Goal: Task Accomplishment & Management: Complete application form

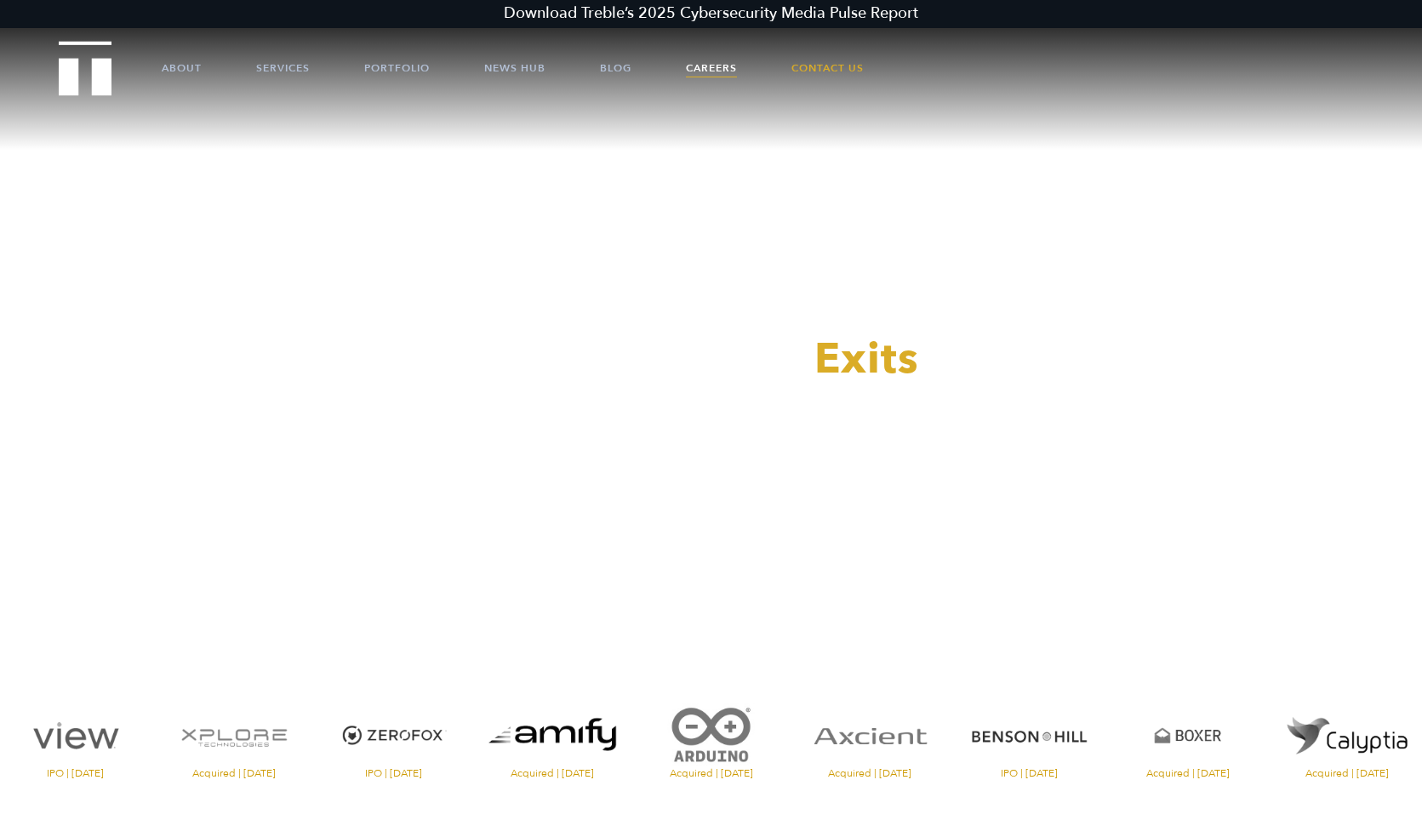
click at [709, 71] on link "Careers" at bounding box center [711, 68] width 51 height 51
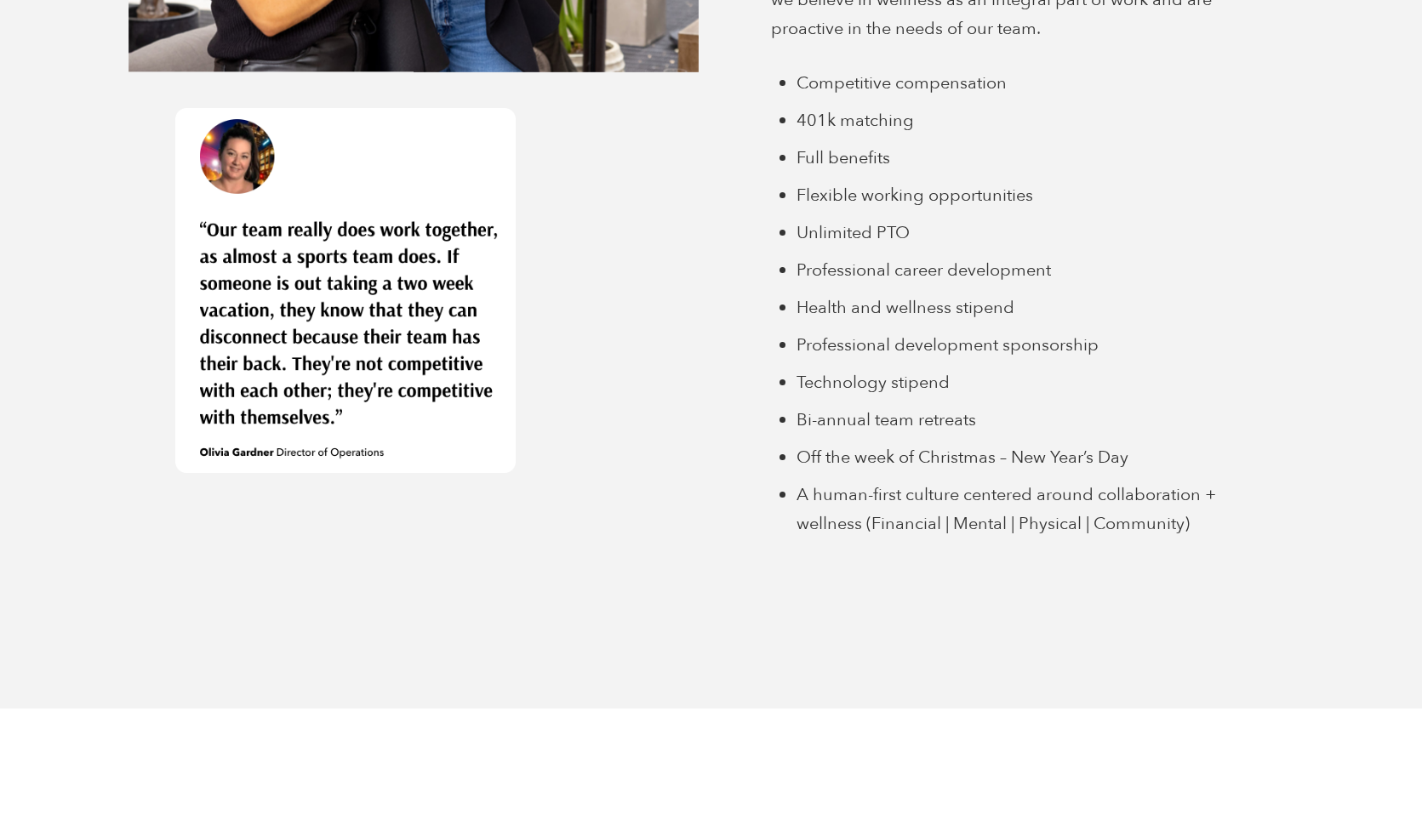
scroll to position [6254, 0]
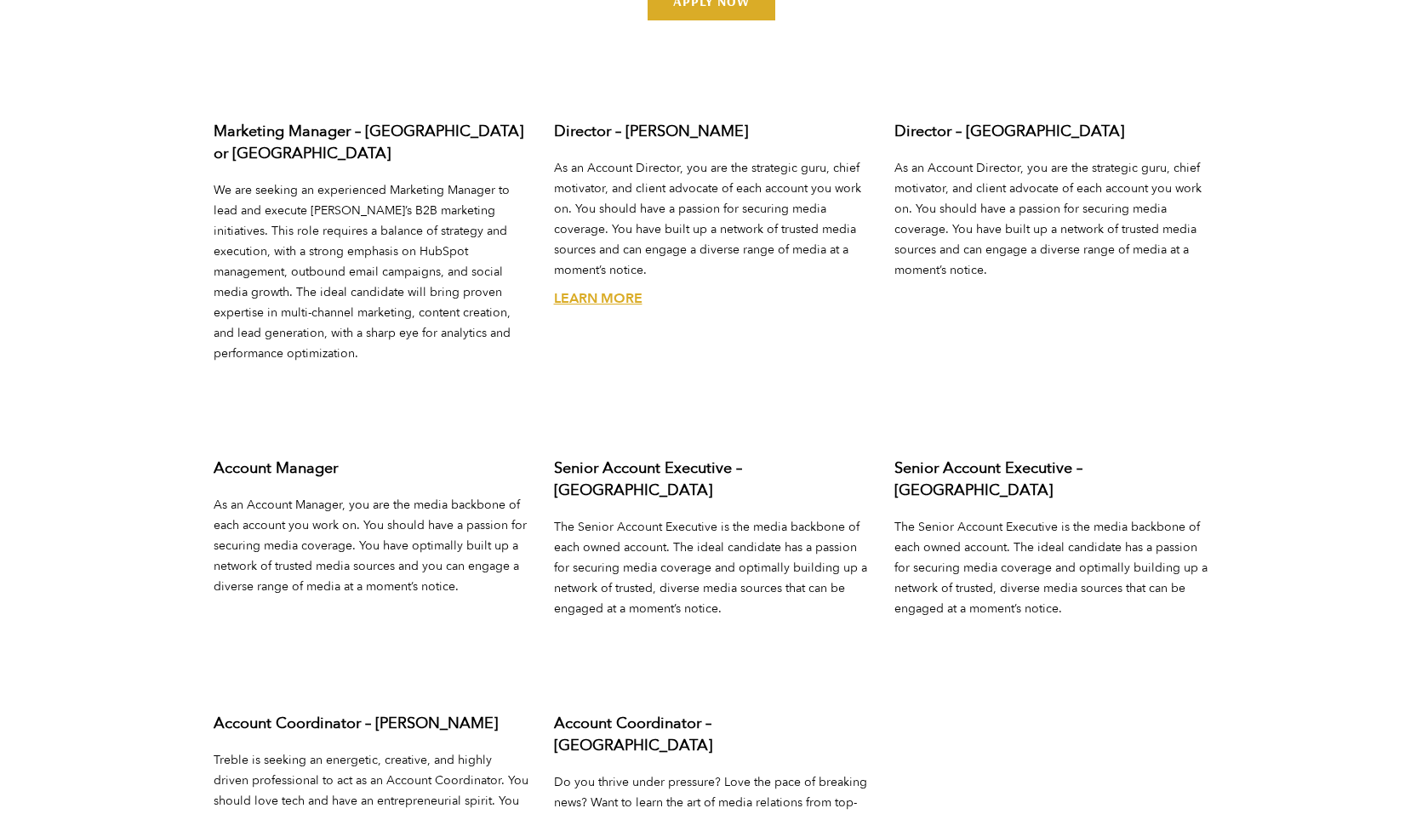
click at [616, 289] on link "Learn More" at bounding box center [598, 298] width 88 height 19
